Goal: Information Seeking & Learning: Learn about a topic

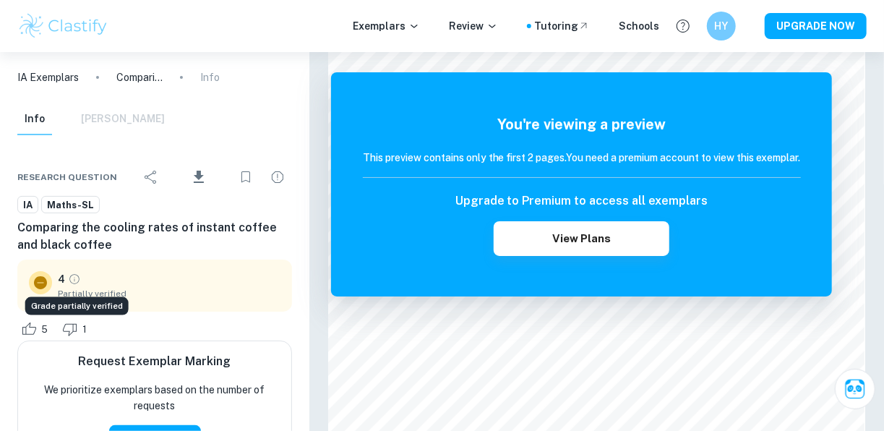
click at [72, 280] on icon "Grade partially verified" at bounding box center [74, 279] width 13 height 13
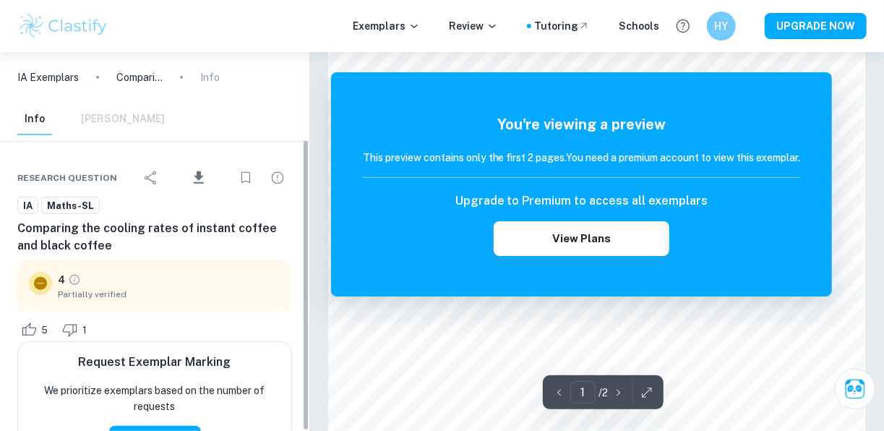
scroll to position [113, 0]
